Goal: Task Accomplishment & Management: Manage account settings

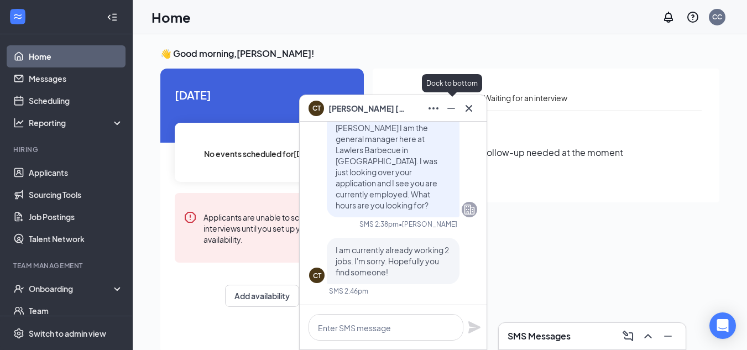
click at [452, 109] on icon "Minimize" at bounding box center [450, 108] width 13 height 13
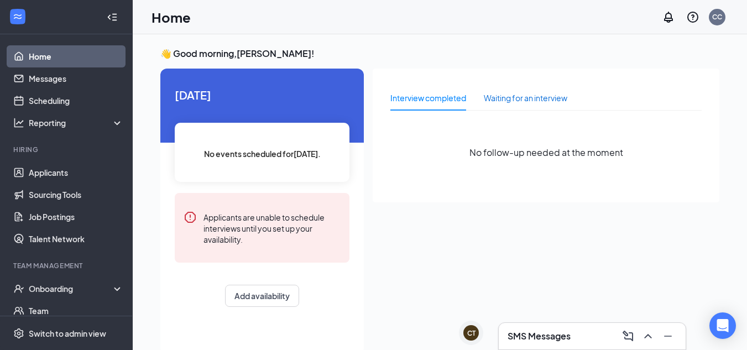
click at [524, 96] on div "Waiting for an interview" at bounding box center [525, 98] width 83 height 12
click at [448, 103] on div "Interview completed" at bounding box center [428, 98] width 76 height 12
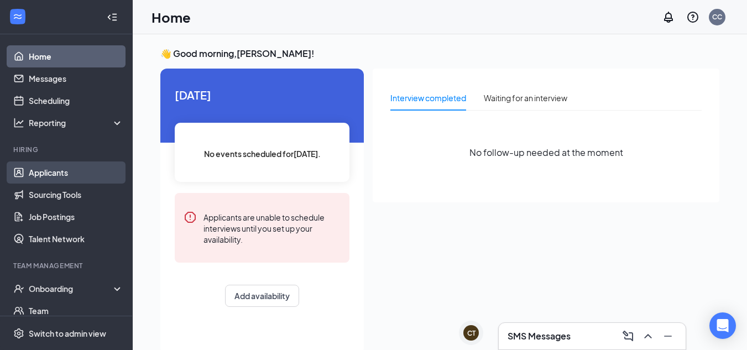
click at [48, 175] on link "Applicants" at bounding box center [76, 172] width 94 height 22
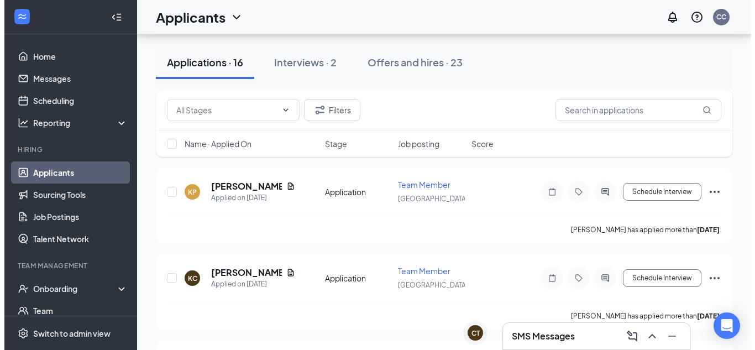
scroll to position [111, 0]
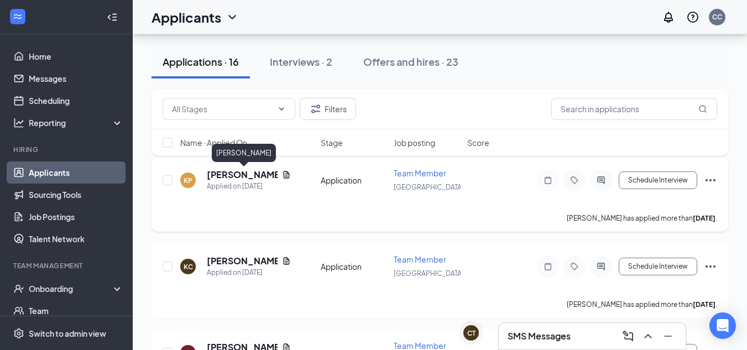
click at [264, 169] on h5 "[PERSON_NAME]" at bounding box center [242, 175] width 71 height 12
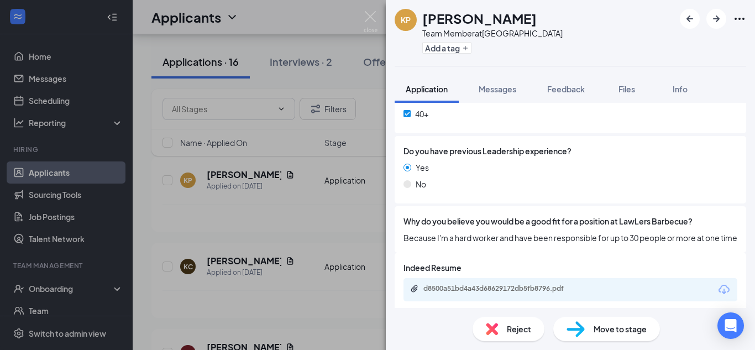
scroll to position [656, 0]
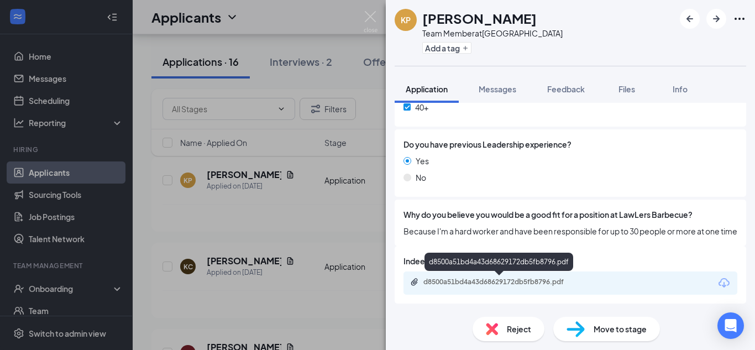
click at [440, 281] on div "d8500a51bd4a43d68629172db5fb8796.pdf" at bounding box center [500, 281] width 155 height 9
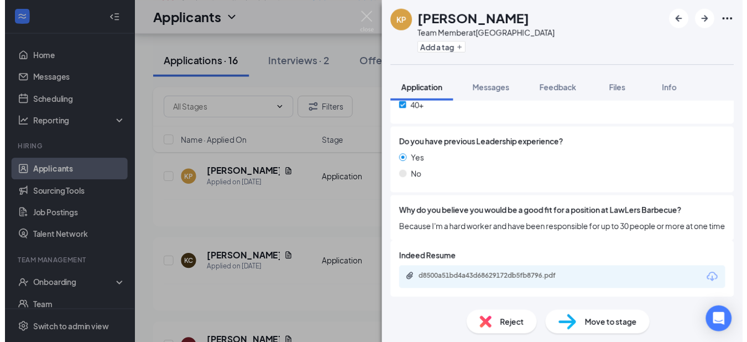
scroll to position [652, 0]
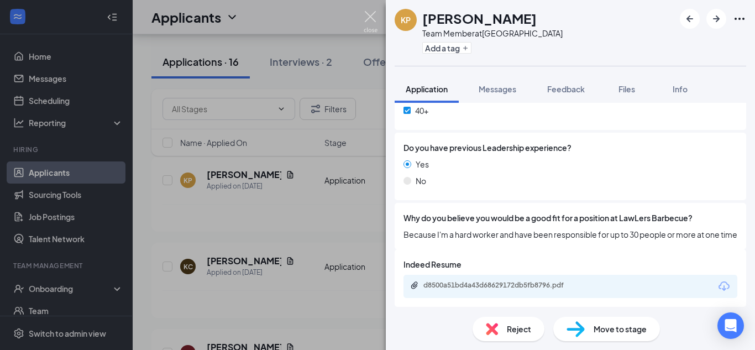
drag, startPoint x: 364, startPoint y: 14, endPoint x: 364, endPoint y: 23, distance: 8.8
click at [364, 14] on img at bounding box center [371, 22] width 14 height 22
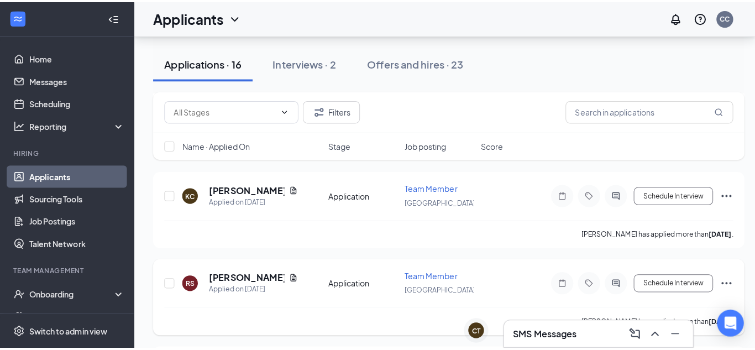
scroll to position [166, 0]
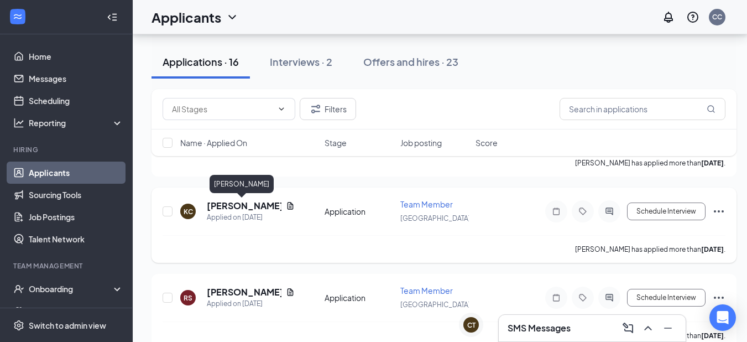
click at [244, 205] on h5 "[PERSON_NAME]" at bounding box center [244, 205] width 75 height 12
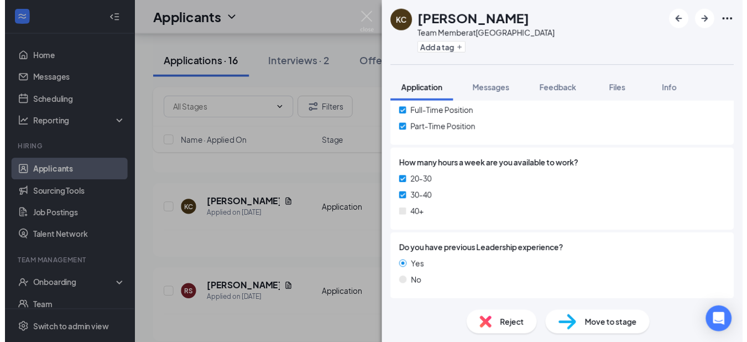
scroll to position [663, 0]
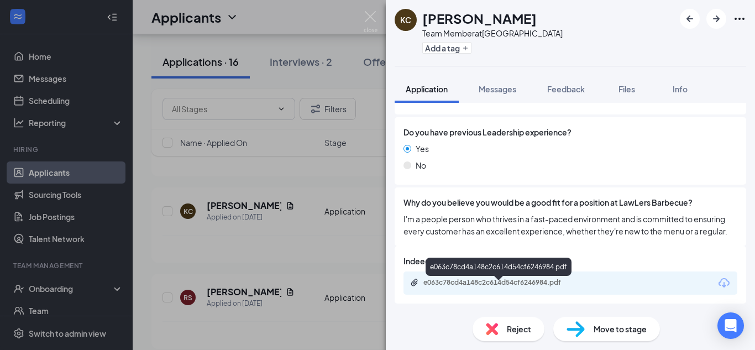
click at [486, 282] on div "e063c78cd4a148c2c614d54cf6246984.pdf" at bounding box center [500, 282] width 155 height 9
click at [300, 250] on div "[PERSON_NAME] [PERSON_NAME] Team Member at [GEOGRAPHIC_DATA] Add a tag Applicat…" at bounding box center [377, 175] width 755 height 350
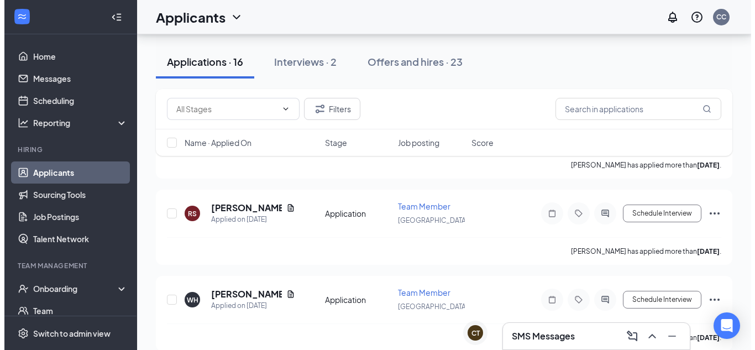
scroll to position [276, 0]
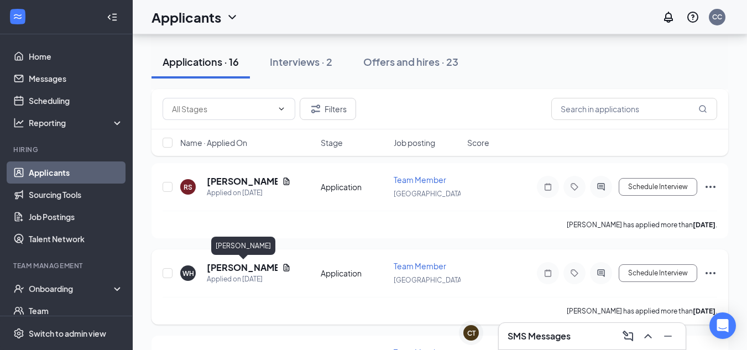
click at [222, 268] on h5 "[PERSON_NAME]" at bounding box center [242, 267] width 71 height 12
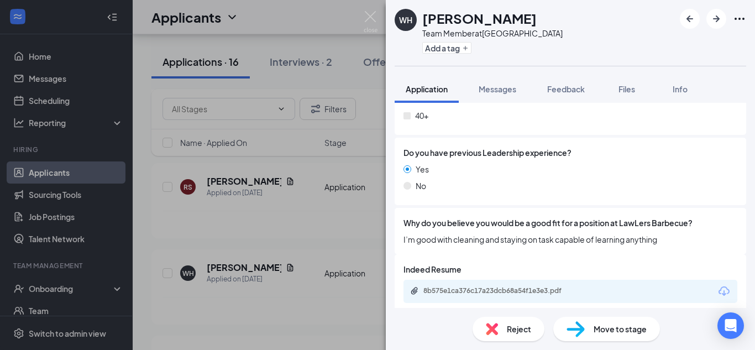
scroll to position [644, 0]
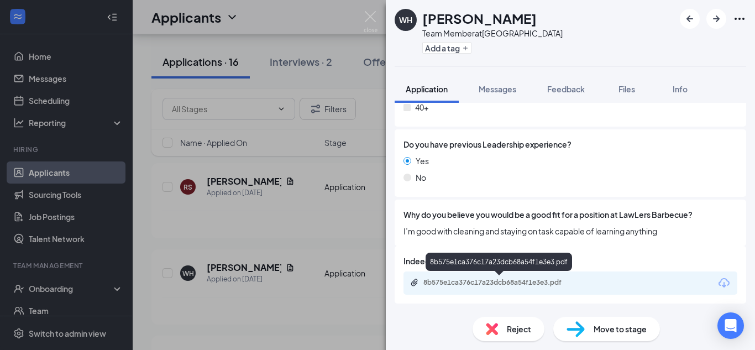
click at [477, 287] on div "8b575e1ca376c17a23dcb68a54f1e3e3.pdf" at bounding box center [499, 283] width 179 height 10
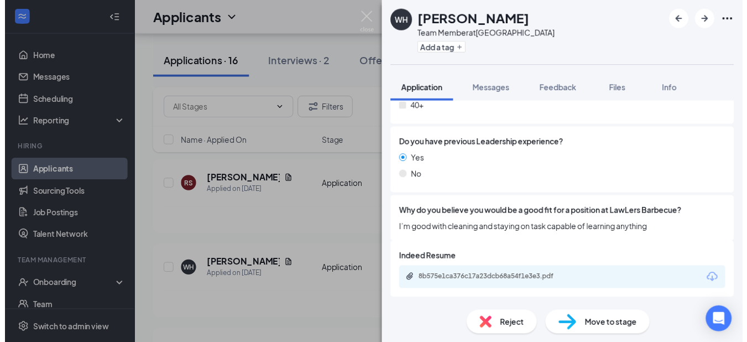
scroll to position [640, 0]
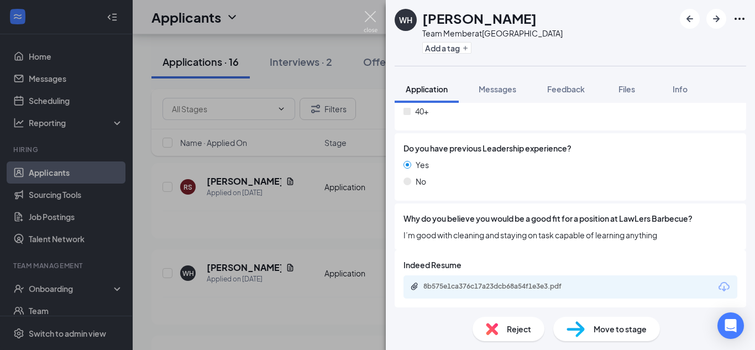
click at [375, 15] on img at bounding box center [371, 22] width 14 height 22
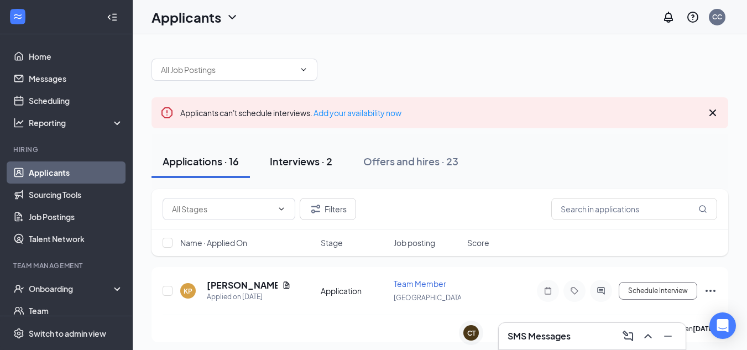
click at [316, 161] on div "Interviews · 2" at bounding box center [301, 161] width 62 height 14
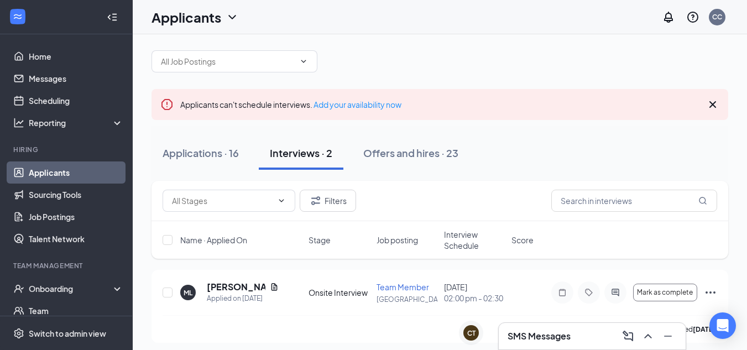
scroll to position [8, 0]
click at [209, 155] on div "Applications · 16" at bounding box center [200, 153] width 76 height 14
